Goal: Navigation & Orientation: Find specific page/section

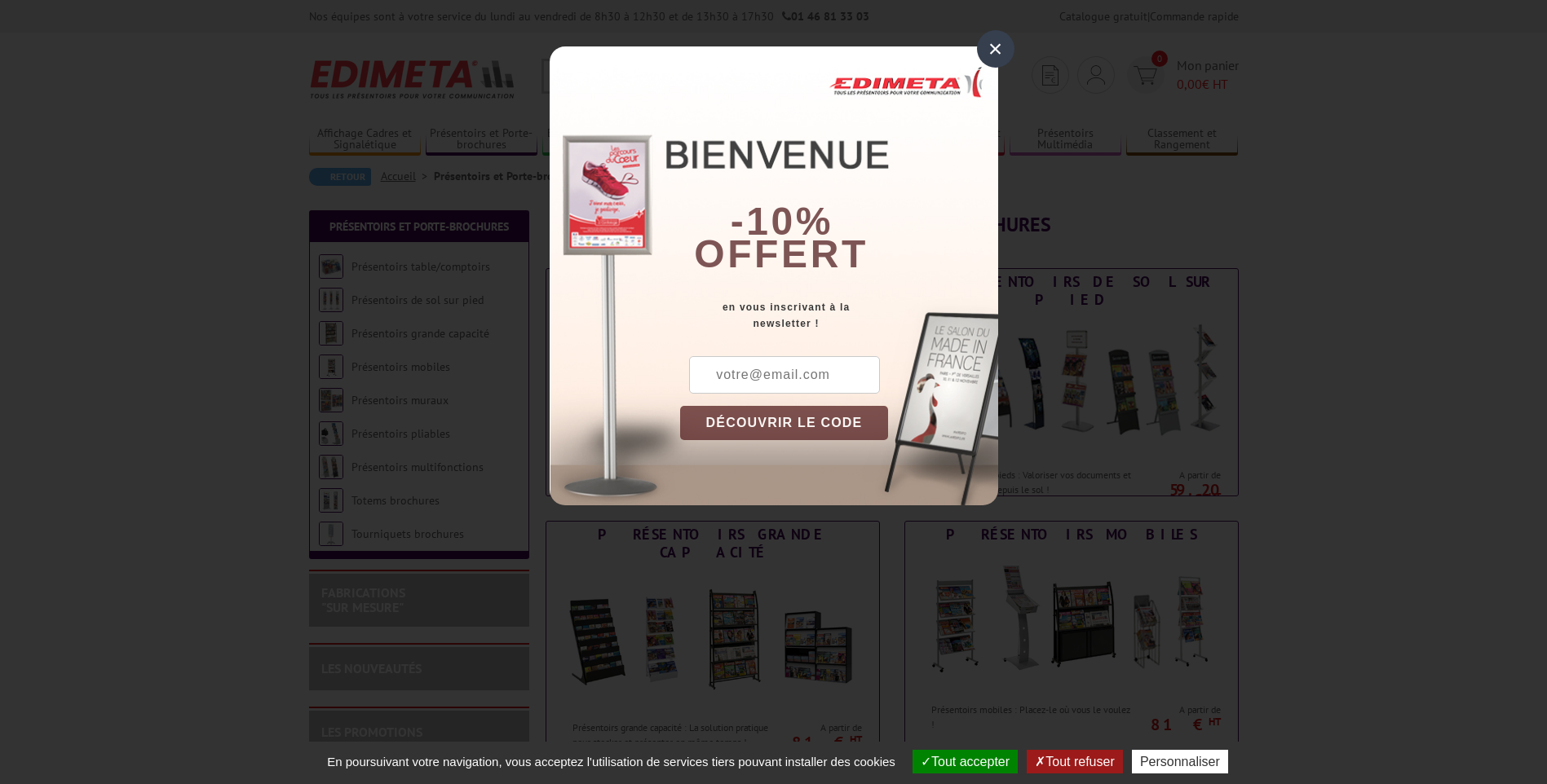
click at [990, 55] on div "×" at bounding box center [996, 49] width 37 height 37
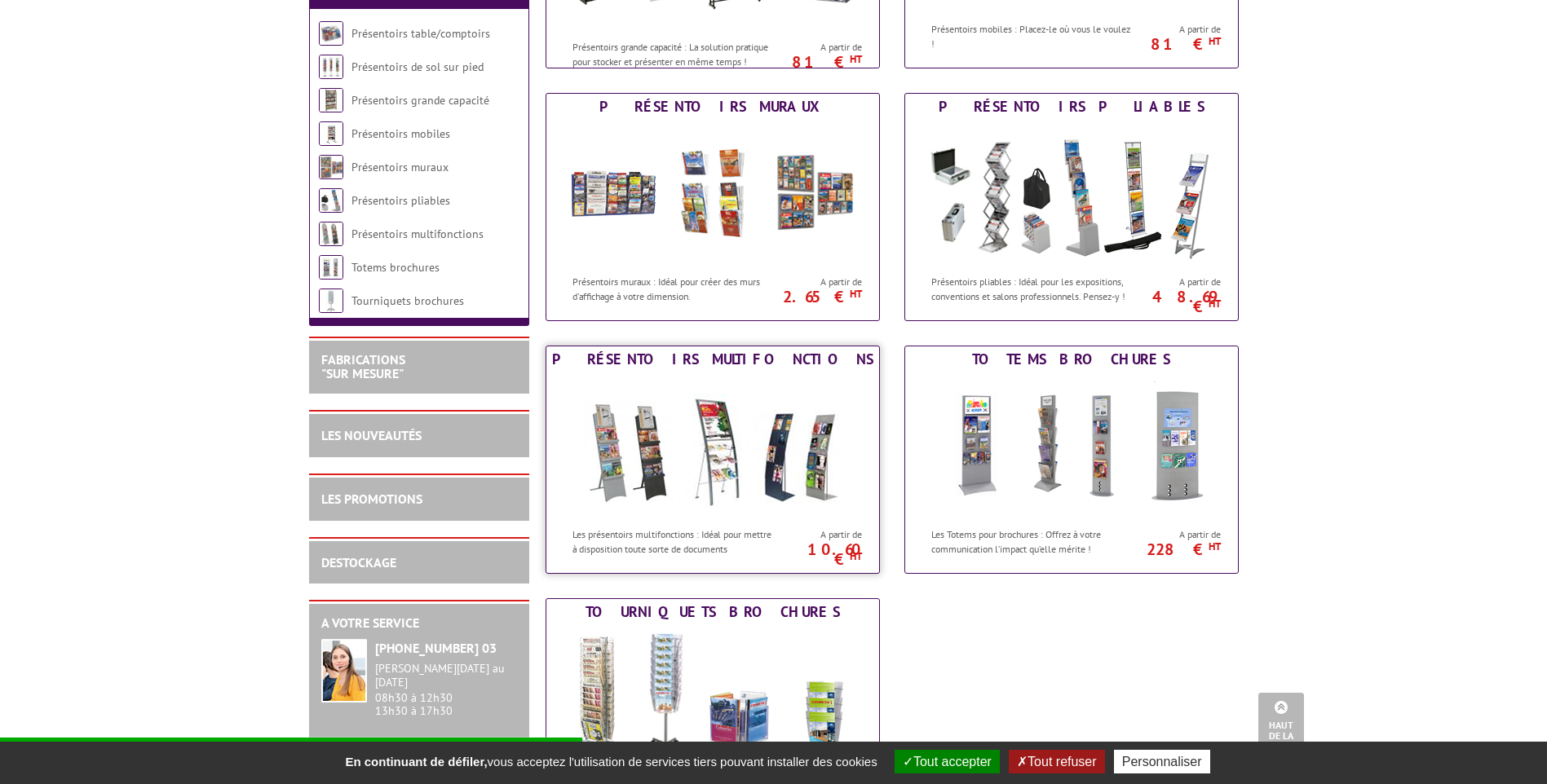
scroll to position [652, 0]
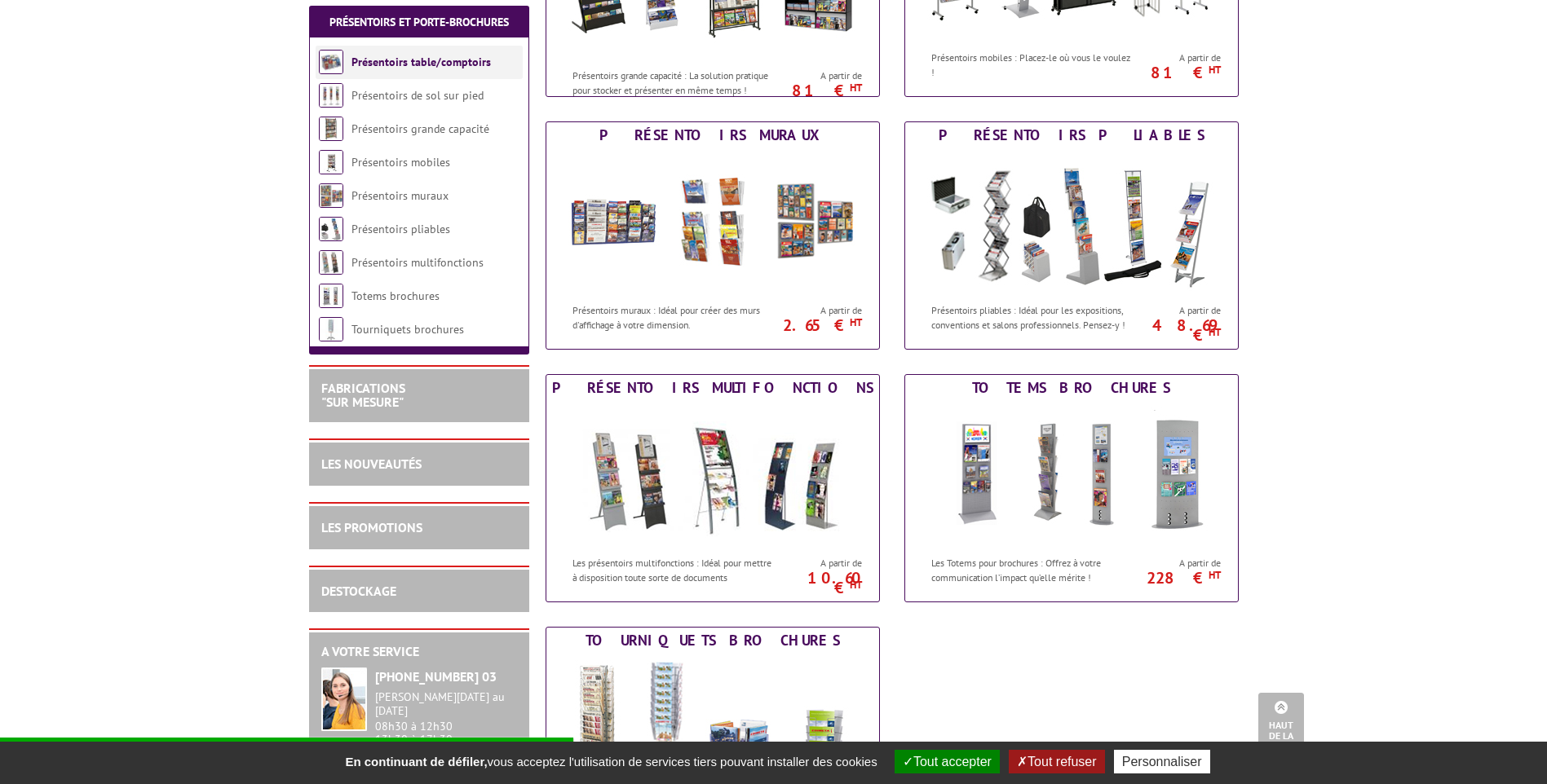
click at [408, 69] on link "Présentoirs table/comptoirs" at bounding box center [422, 61] width 140 height 15
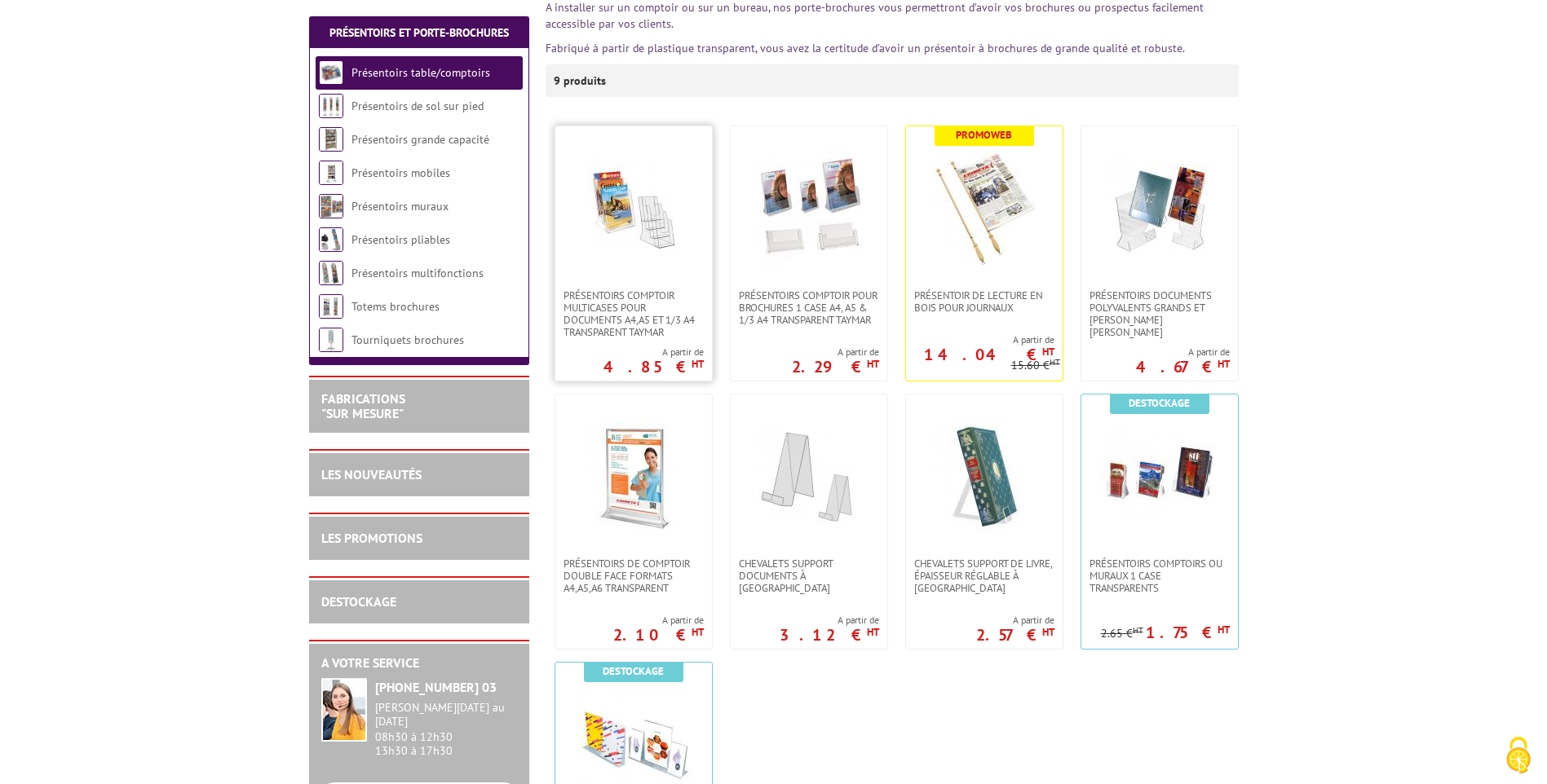
scroll to position [326, 0]
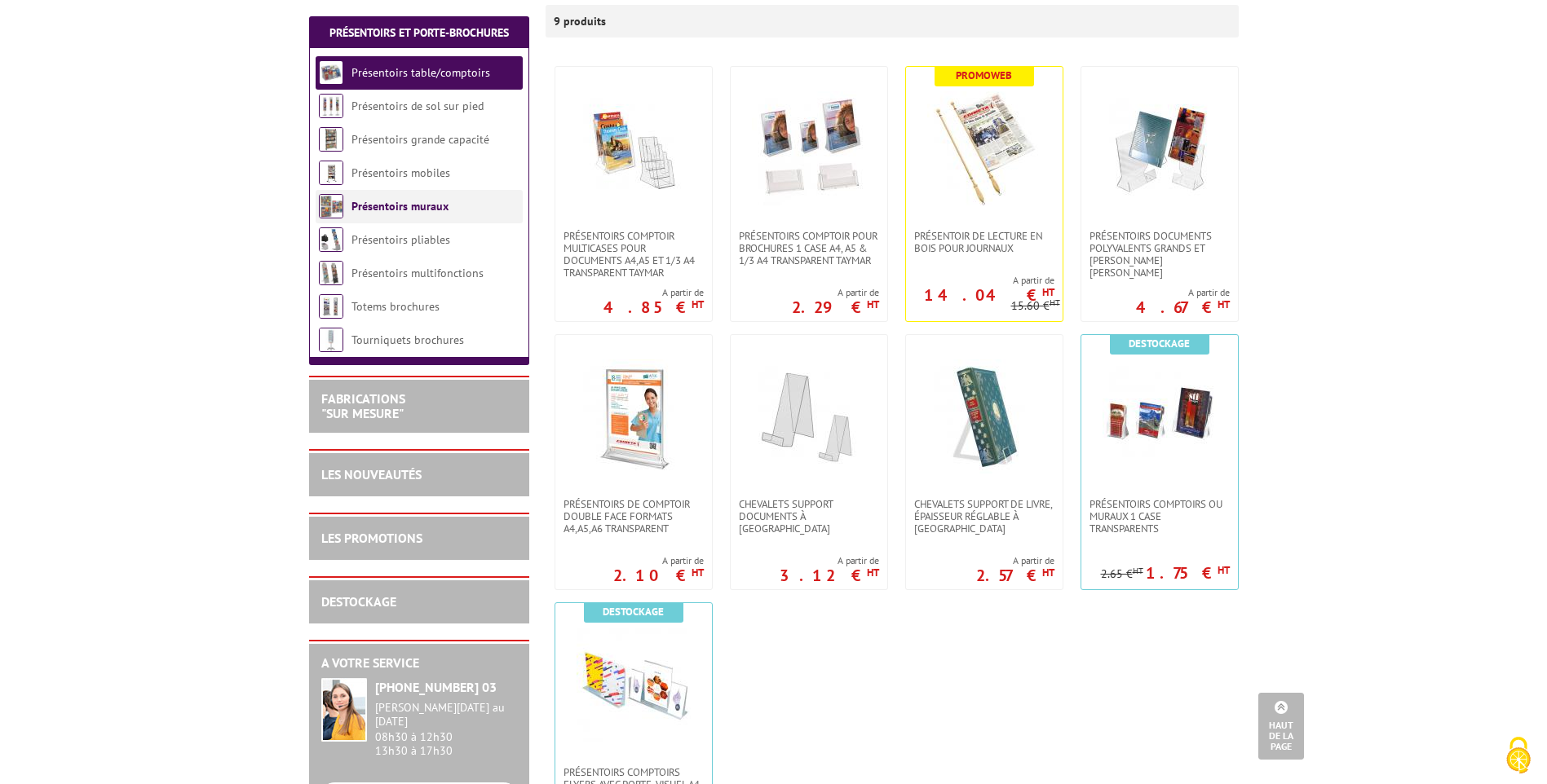
click at [377, 213] on link "Présentoirs muraux" at bounding box center [400, 206] width 97 height 15
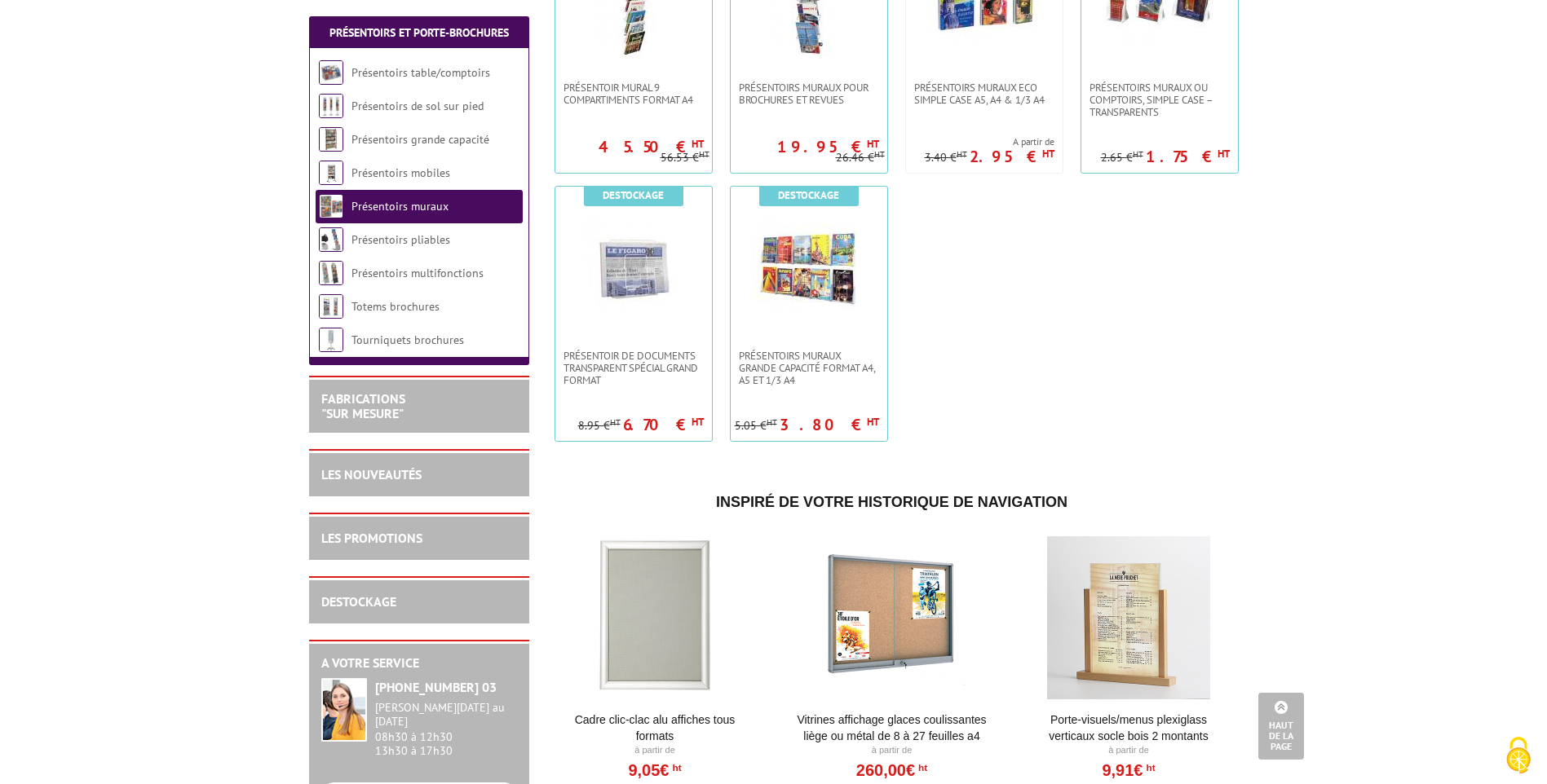
scroll to position [1223, 0]
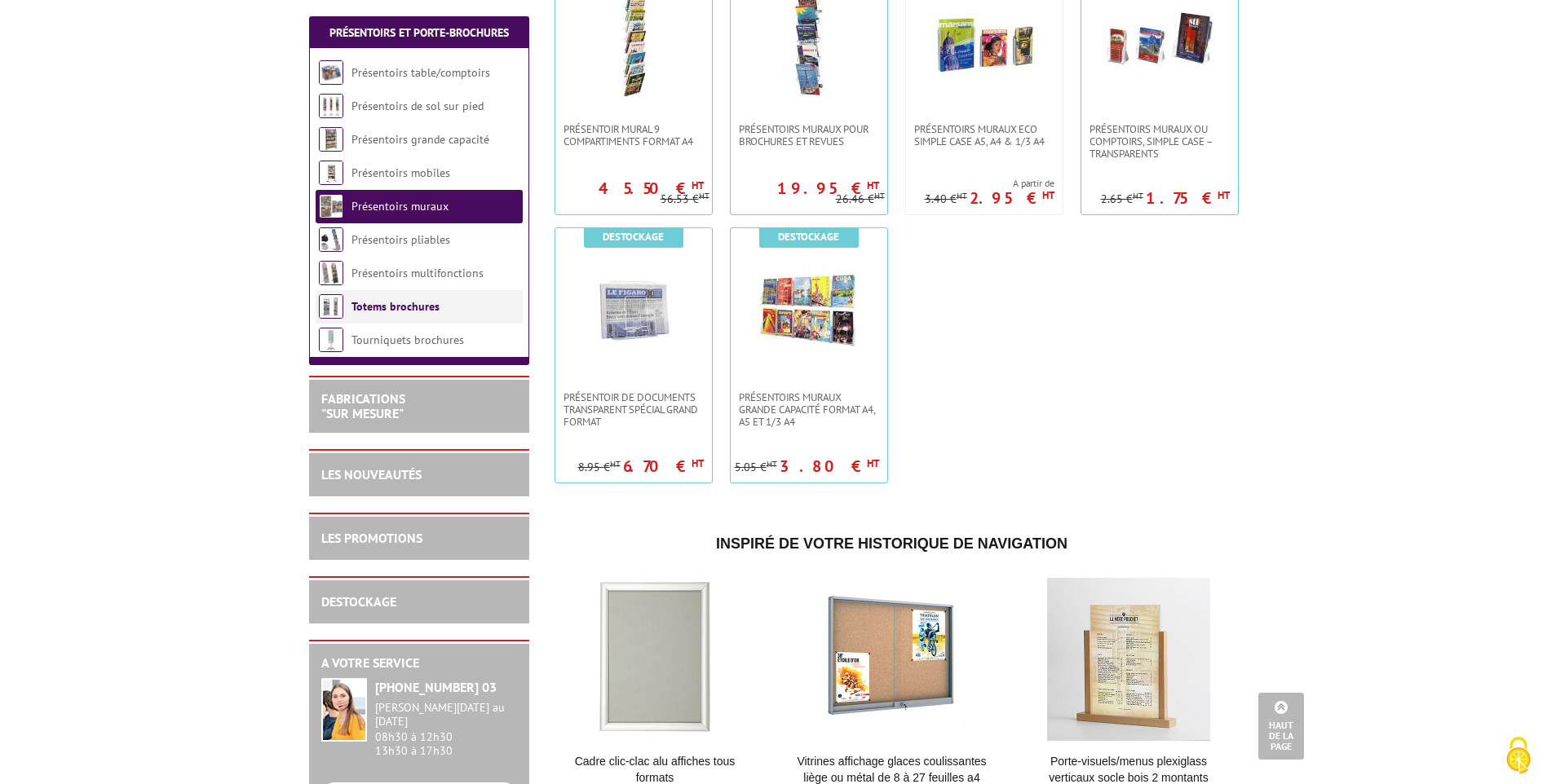
click at [437, 307] on link "Totems brochures" at bounding box center [395, 306] width 88 height 15
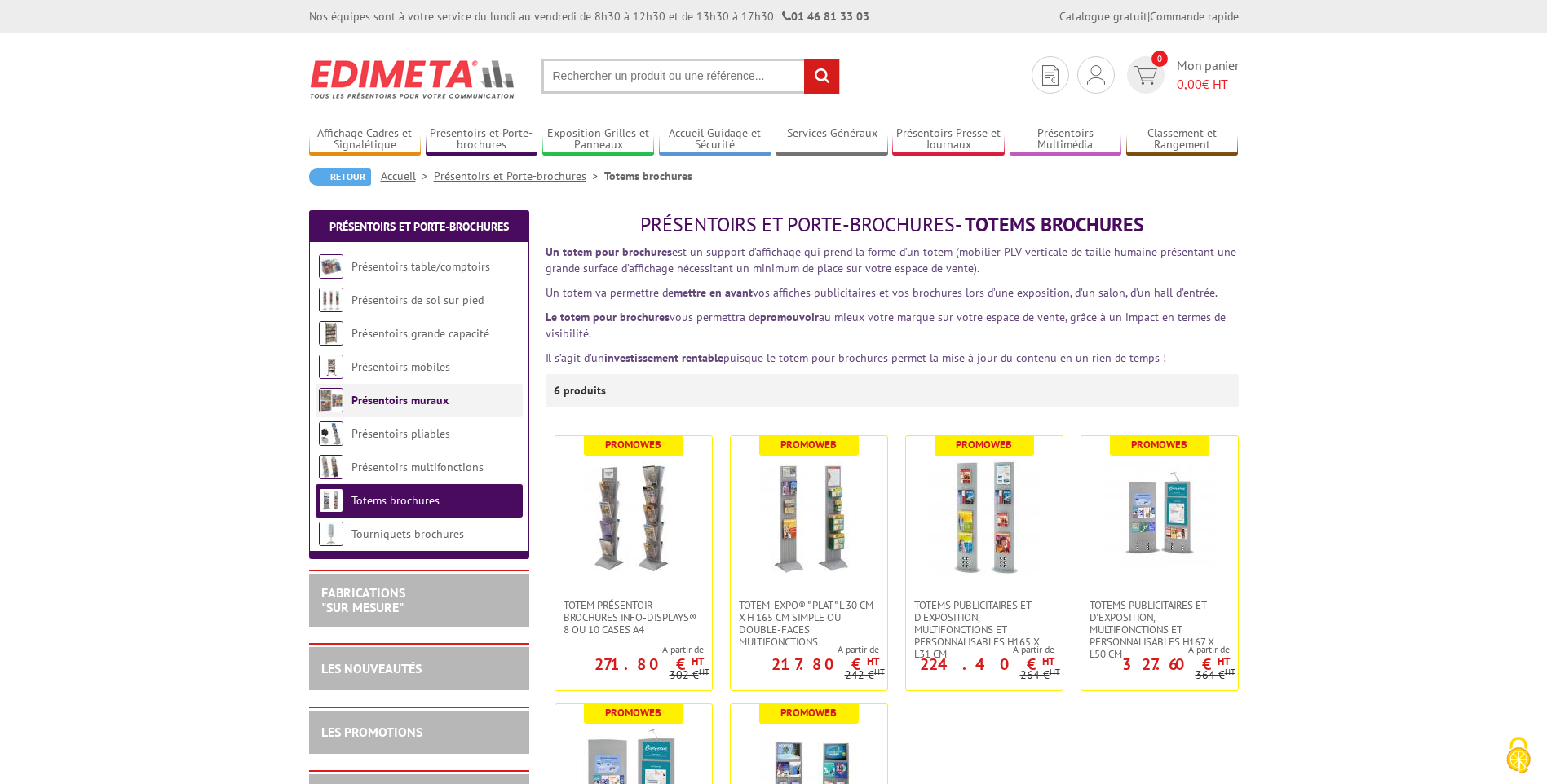
click at [401, 403] on link "Présentoirs muraux" at bounding box center [400, 400] width 97 height 15
